Goal: Task Accomplishment & Management: Complete application form

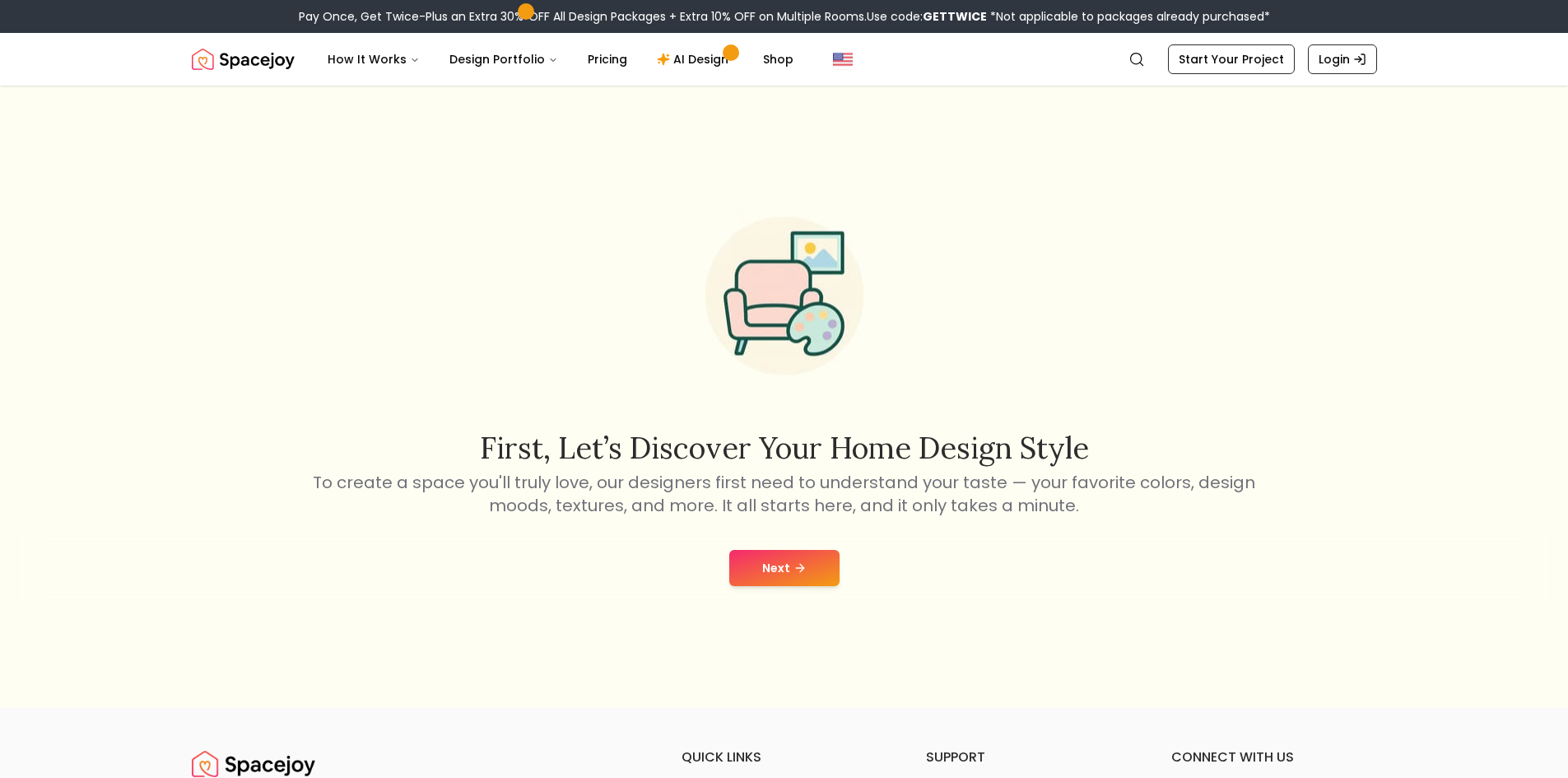
click at [800, 576] on button "Next" at bounding box center [784, 568] width 110 height 36
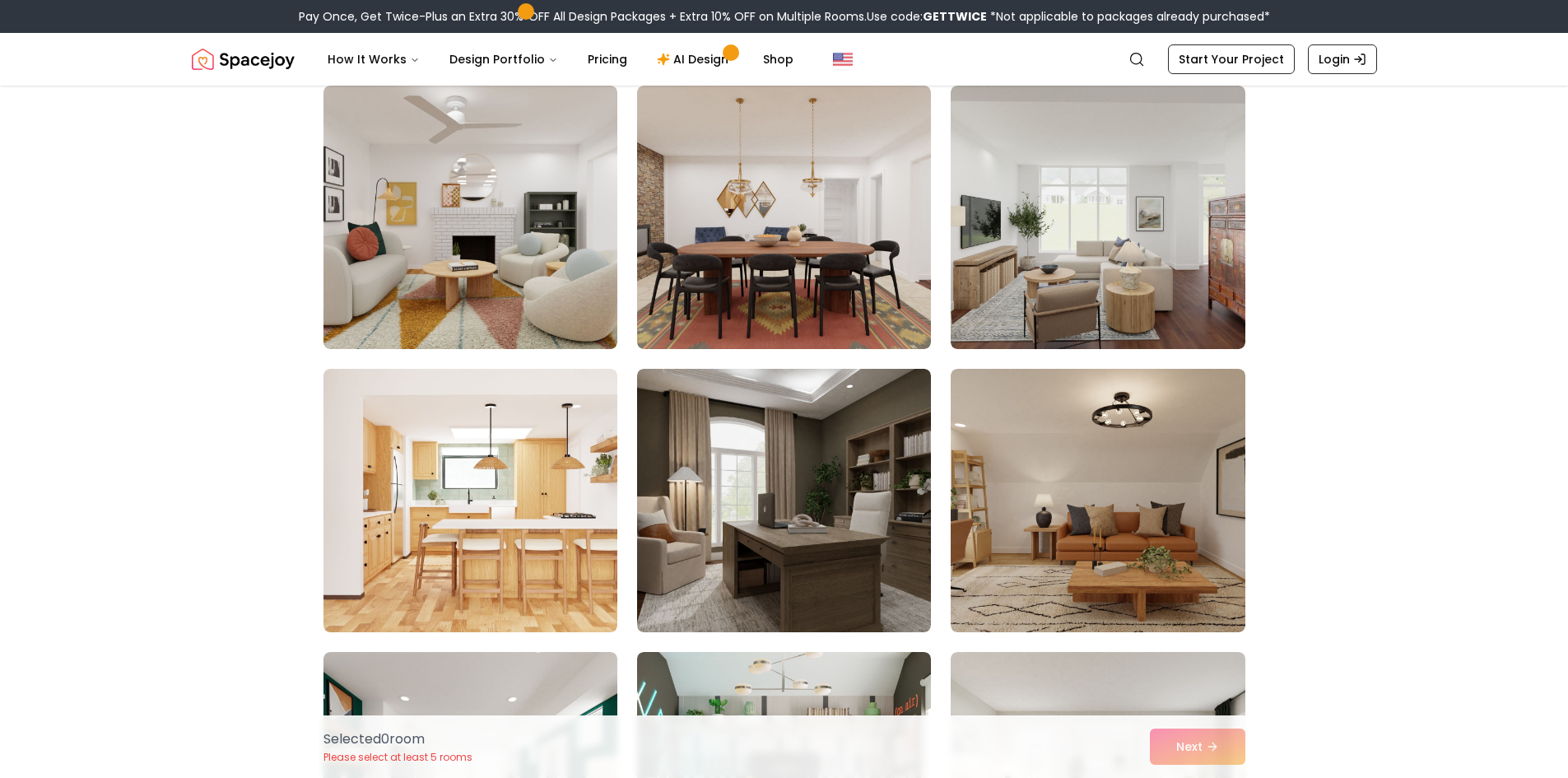
scroll to position [659, 0]
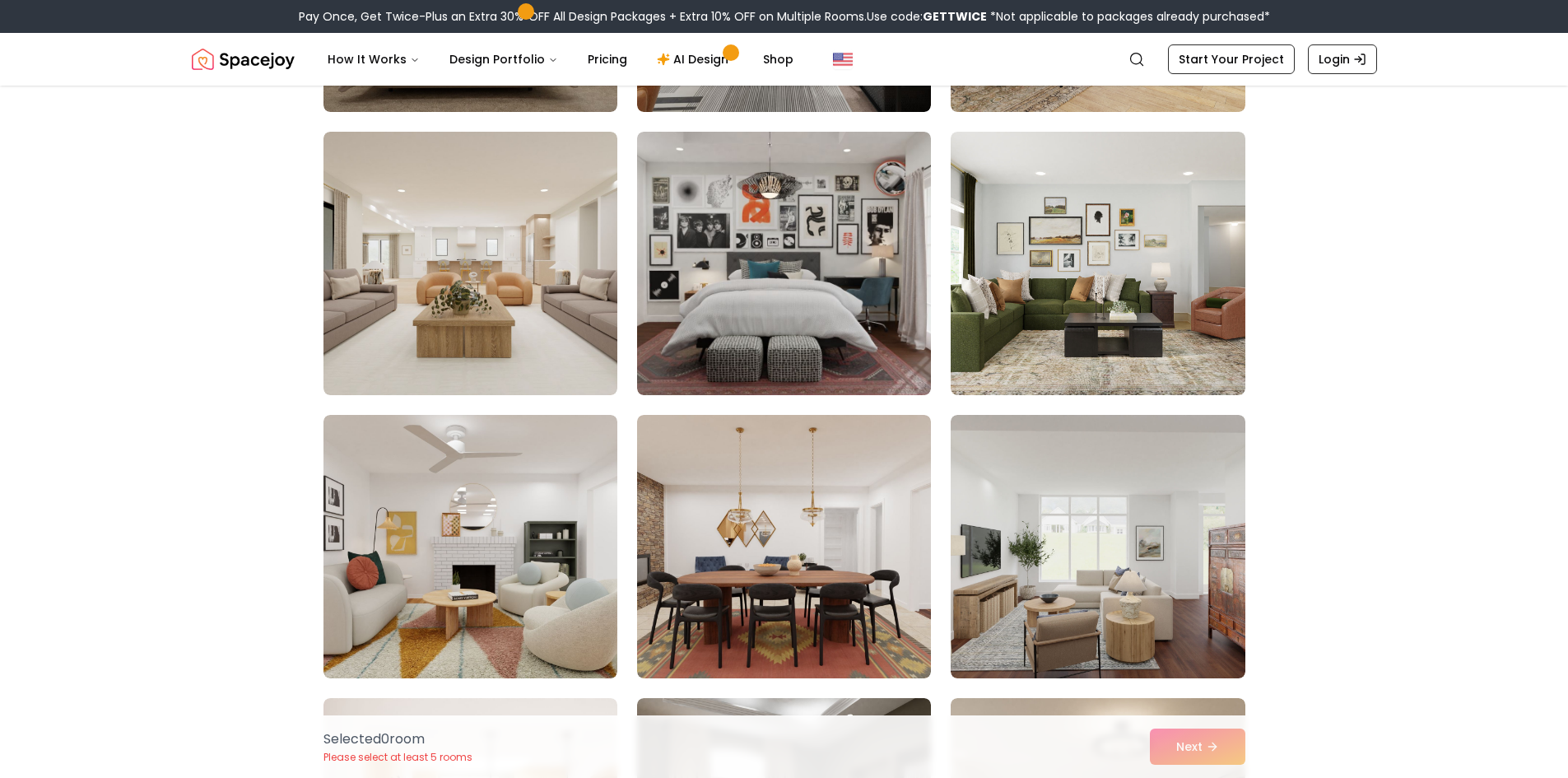
click at [1139, 586] on img at bounding box center [1097, 546] width 294 height 264
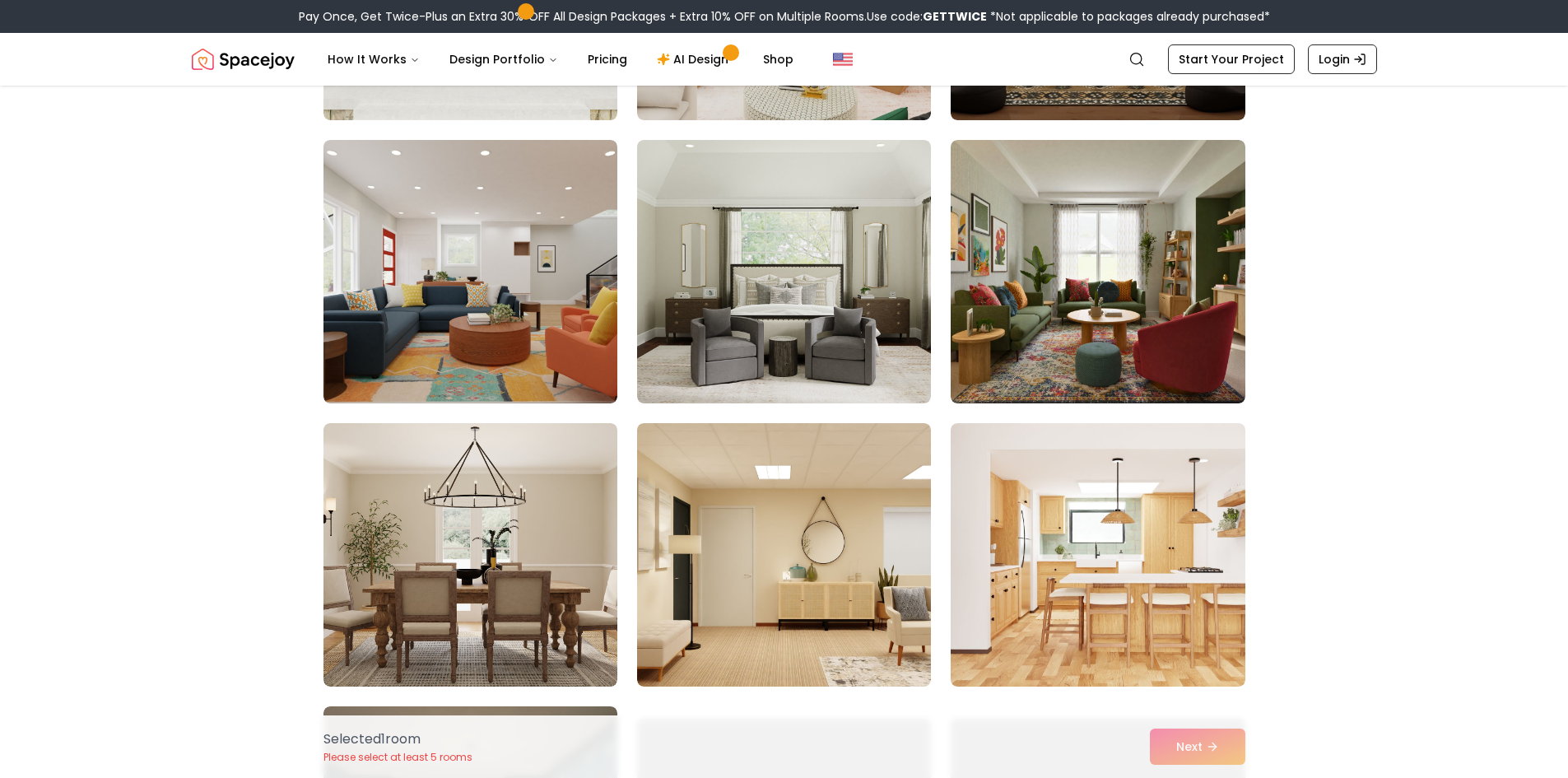
scroll to position [3541, 0]
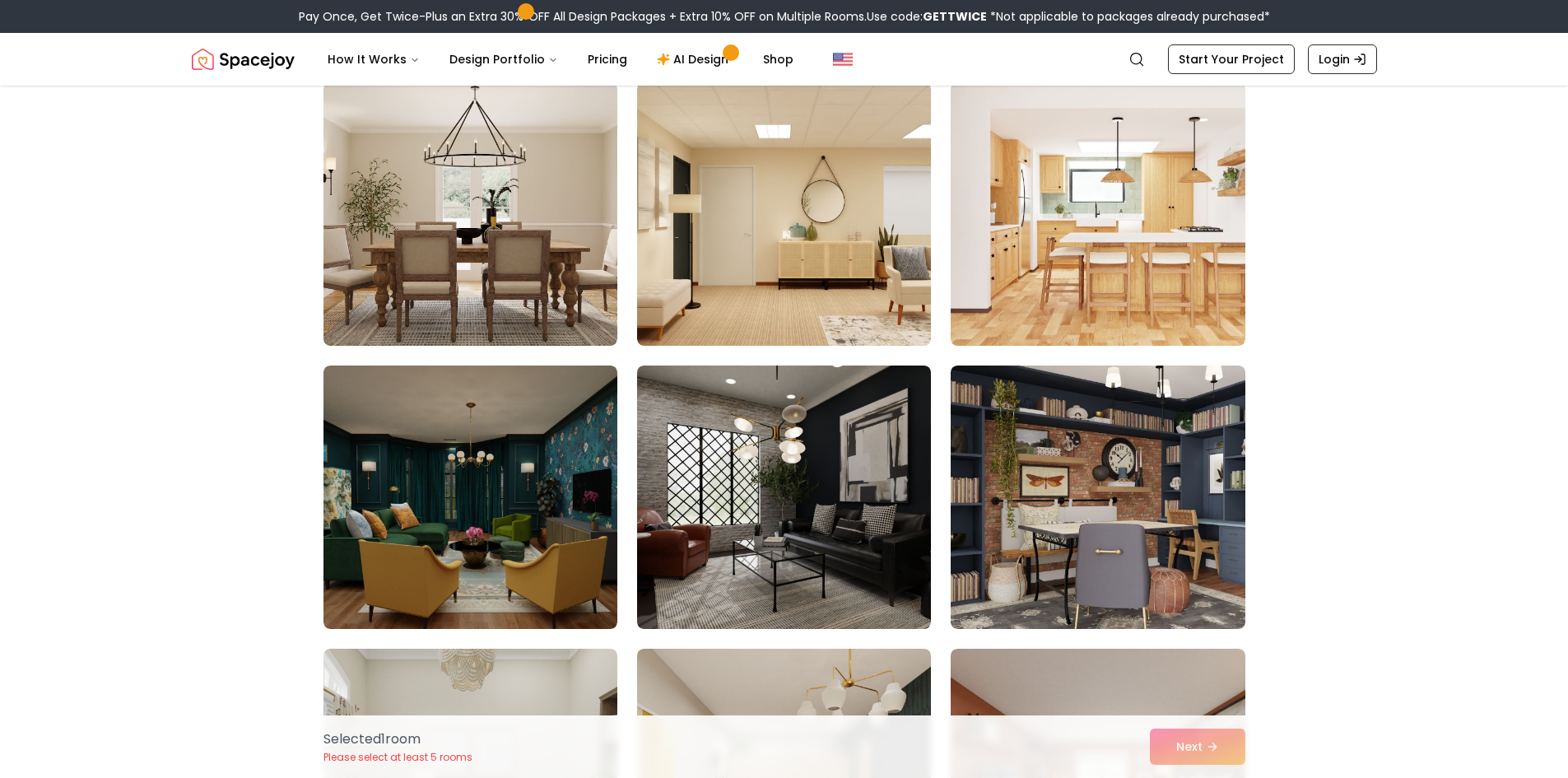
click at [1089, 221] on img at bounding box center [1097, 214] width 294 height 264
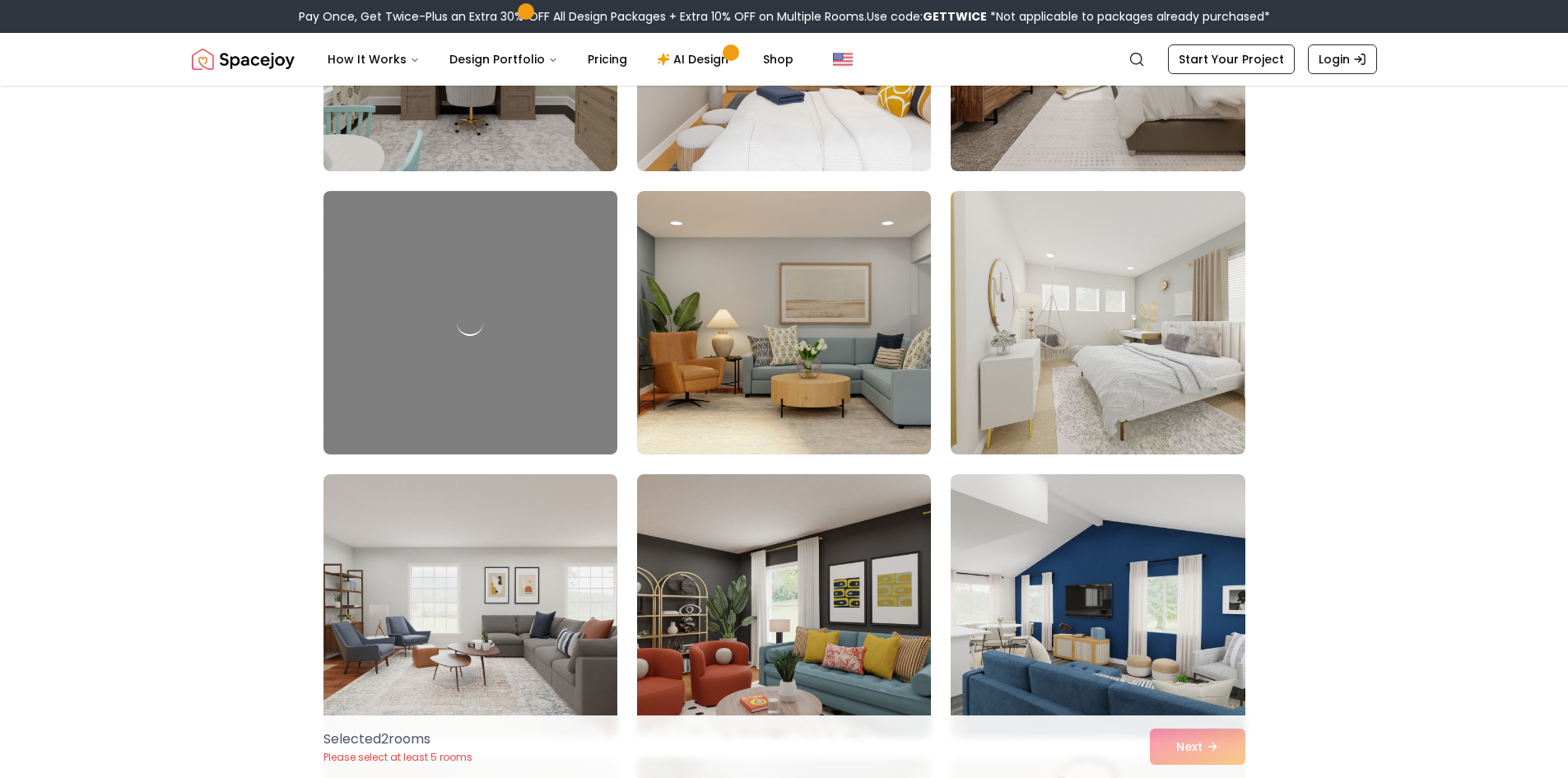
scroll to position [4365, 0]
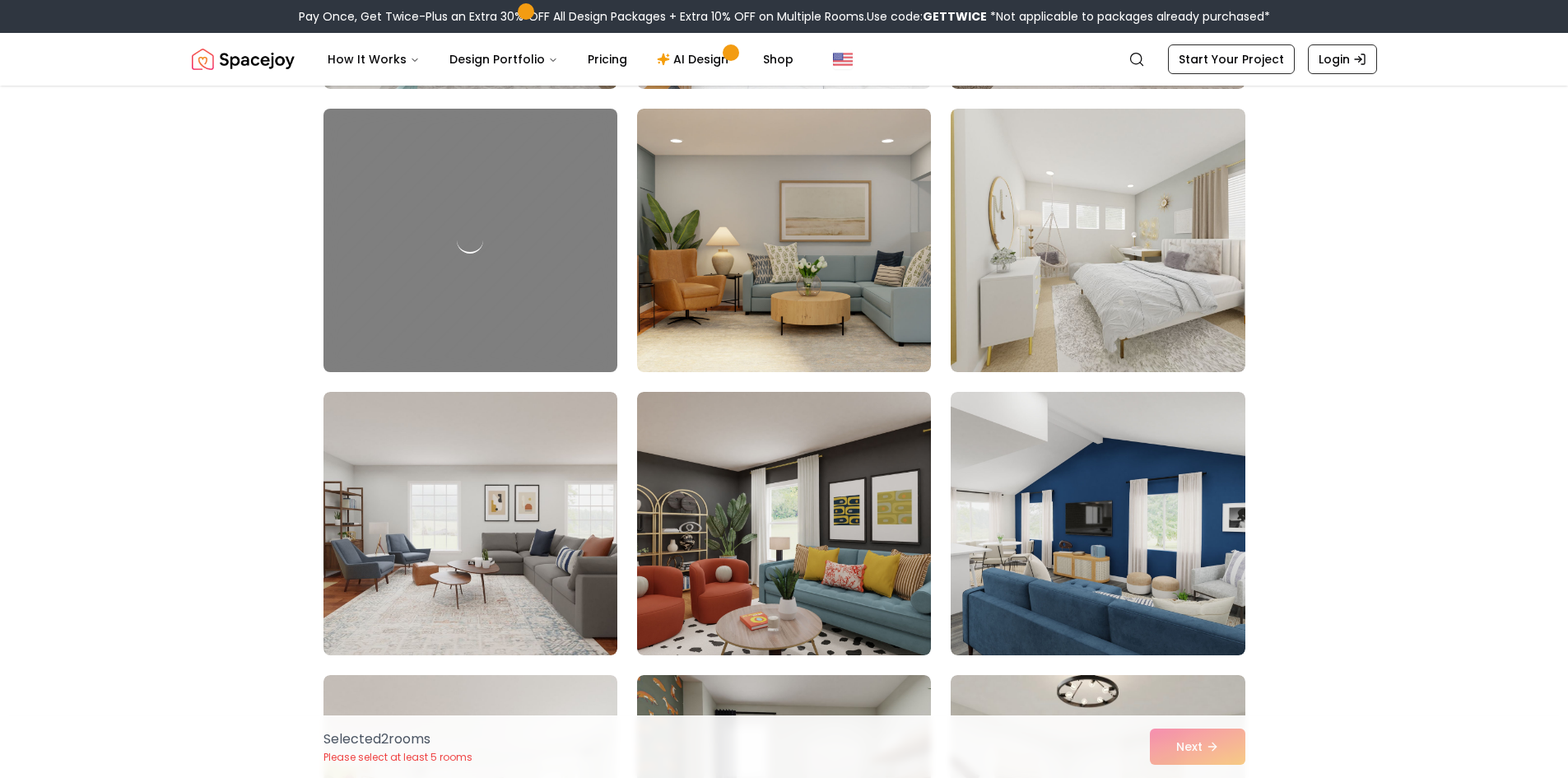
click at [1159, 284] on img at bounding box center [1097, 240] width 294 height 264
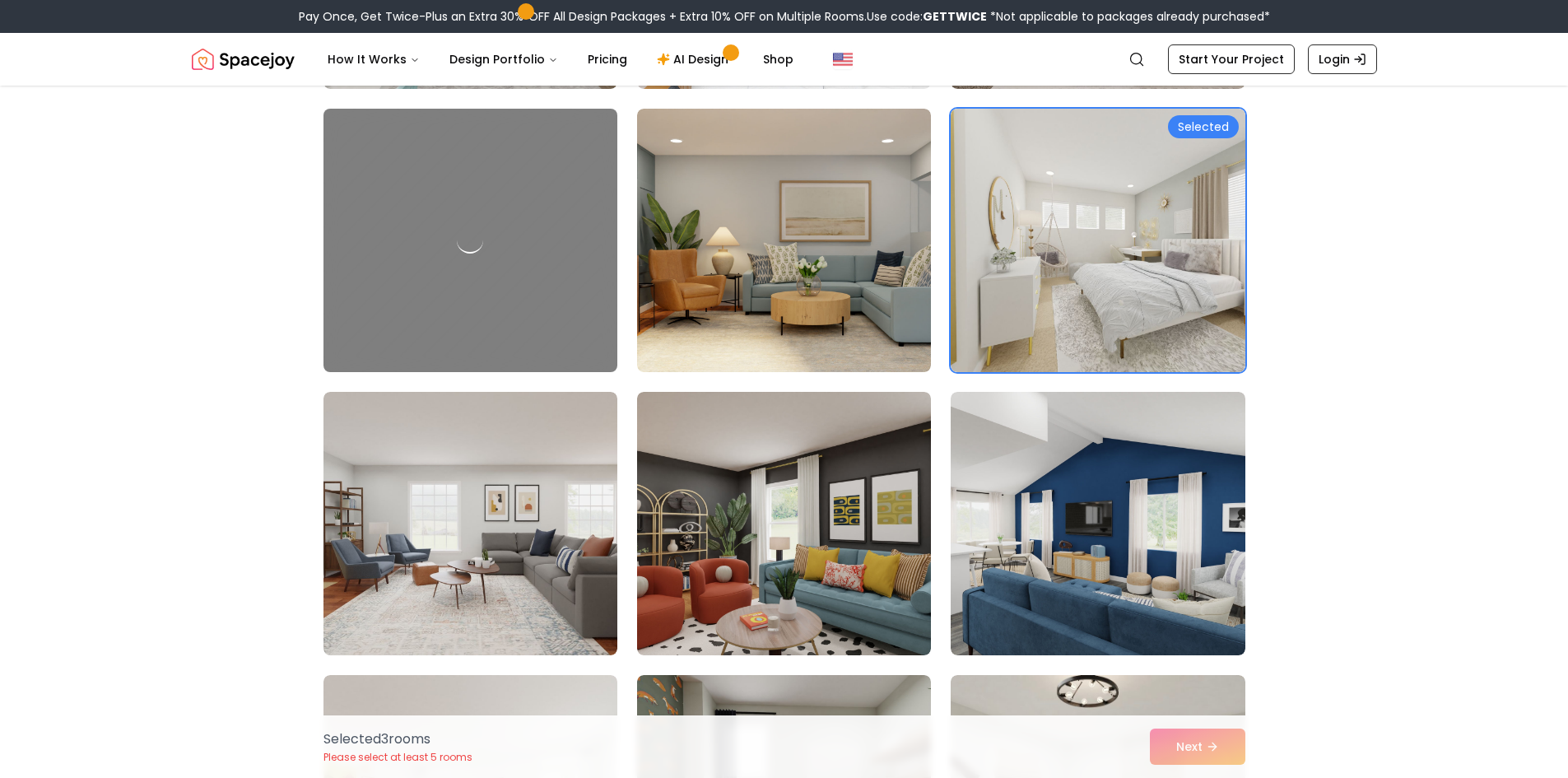
click at [772, 232] on img at bounding box center [784, 240] width 294 height 264
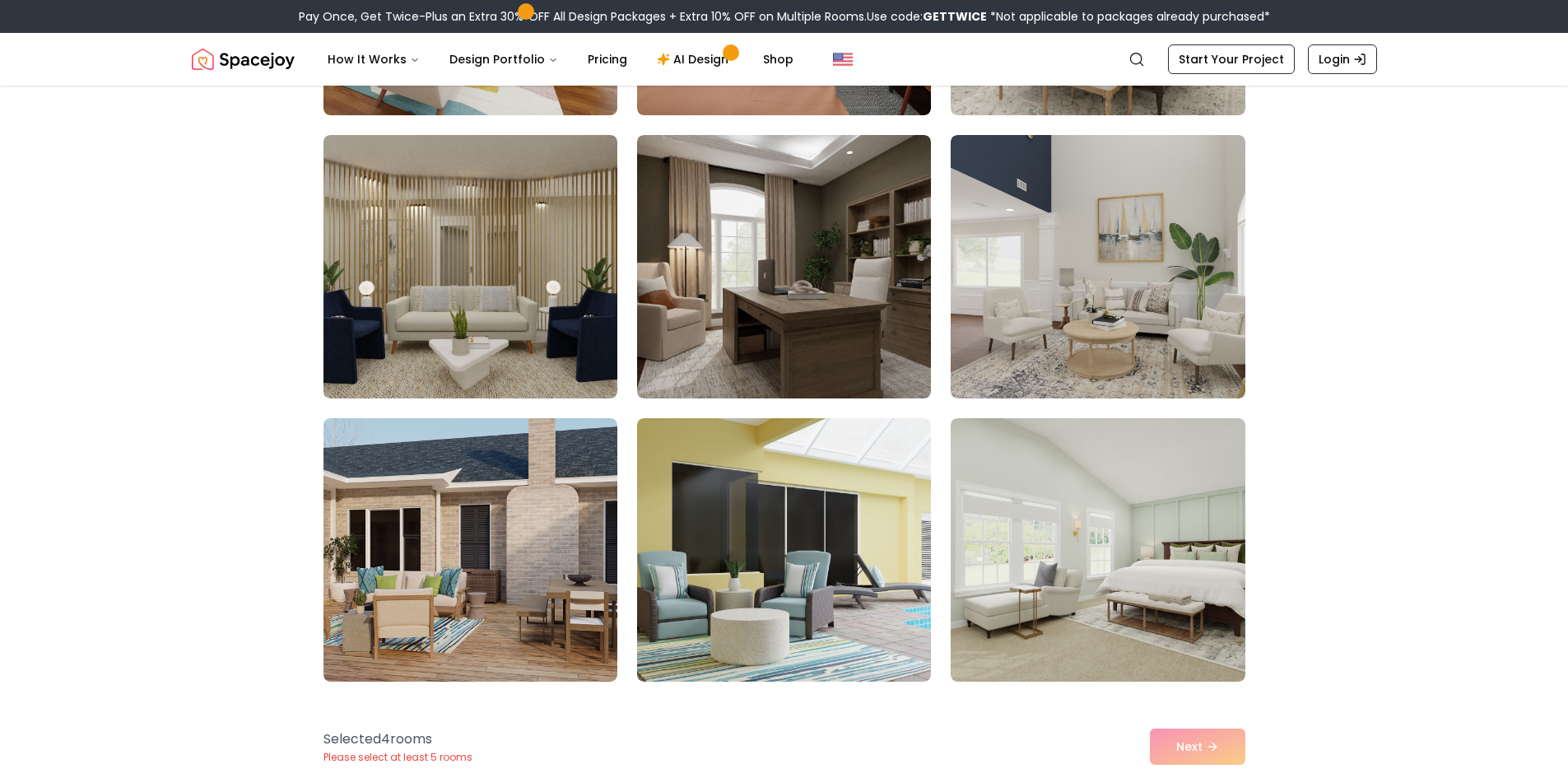
click at [1091, 335] on img at bounding box center [1097, 266] width 294 height 264
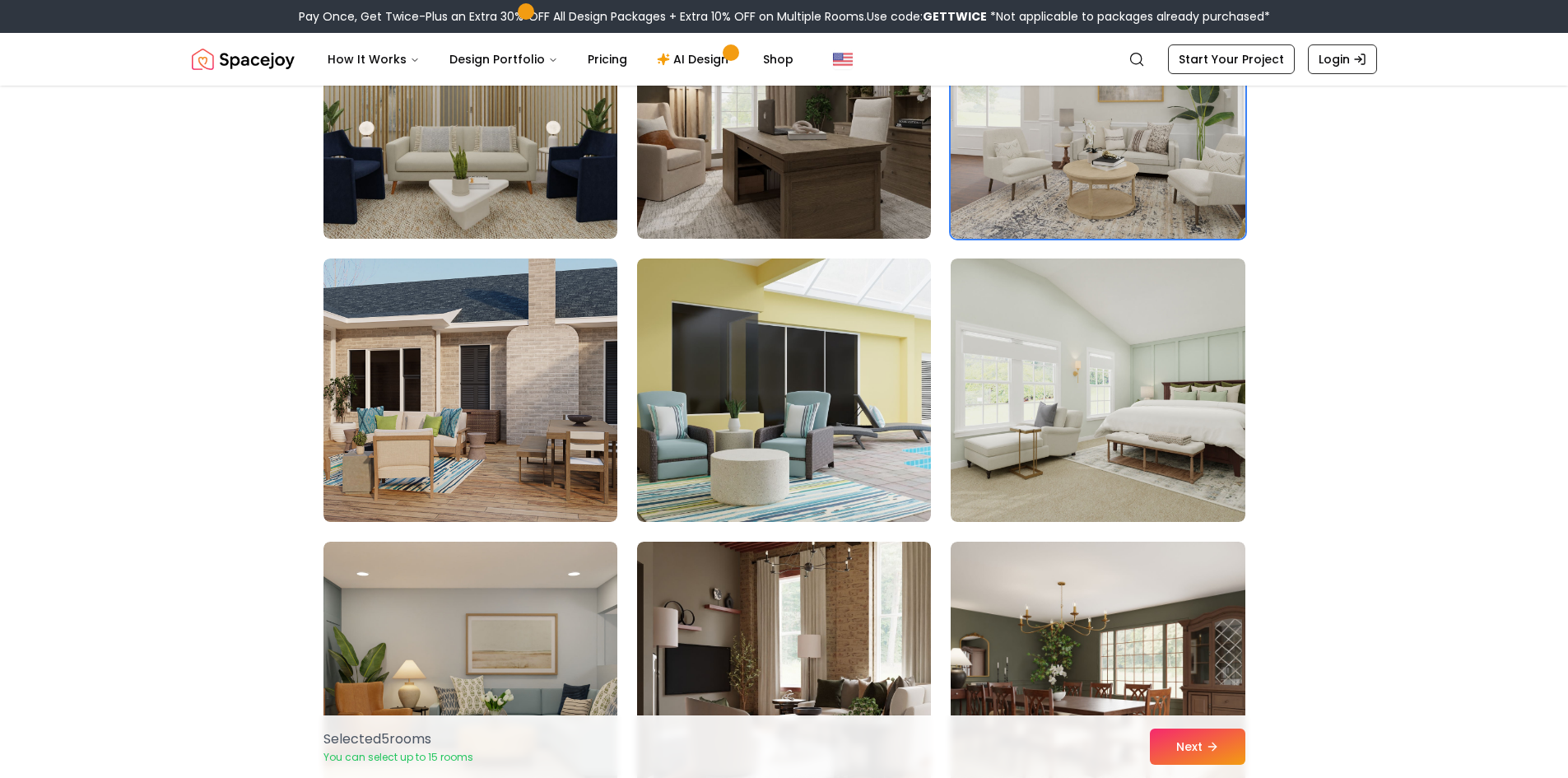
scroll to position [5436, 0]
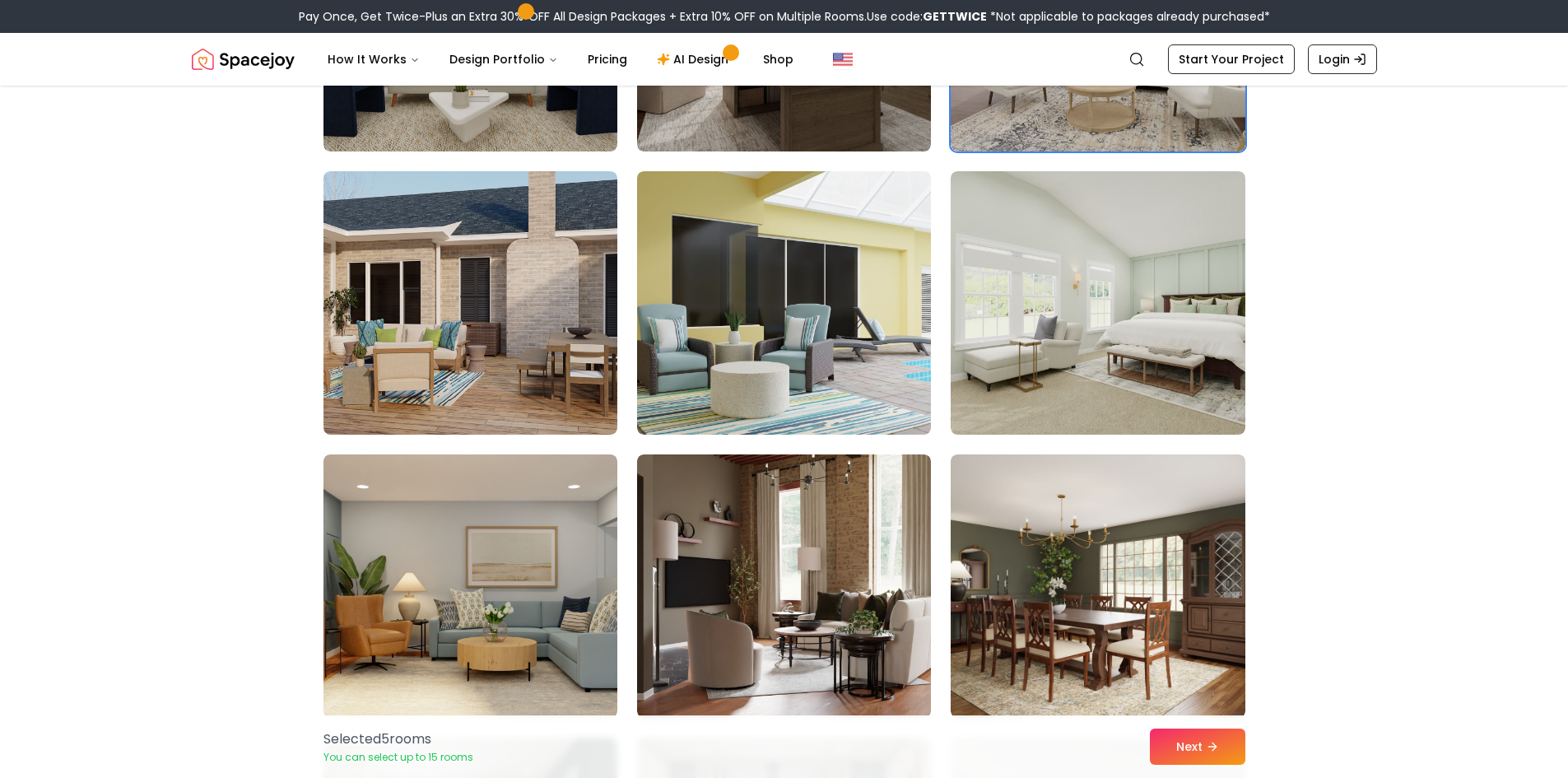
click at [1207, 731] on button "Next" at bounding box center [1197, 747] width 95 height 36
